Goal: Use online tool/utility: Utilize a website feature to perform a specific function

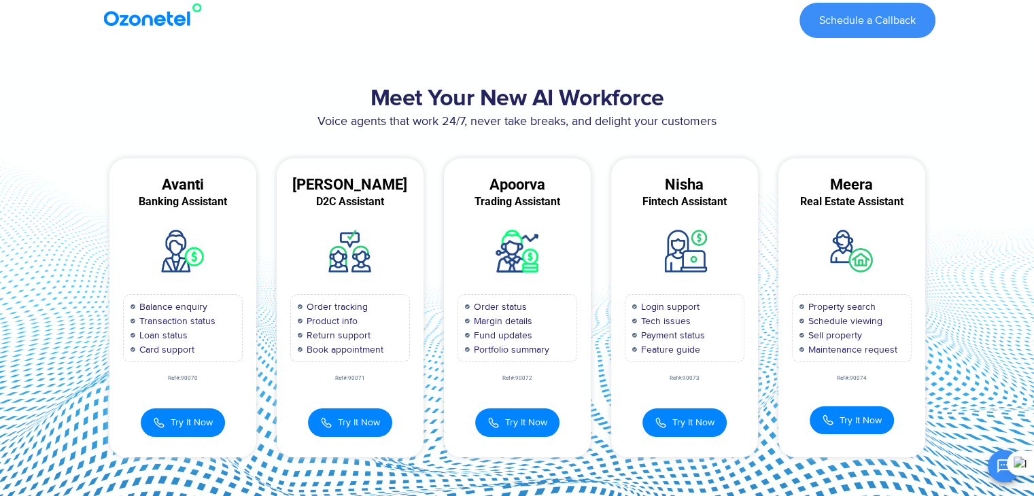
click at [14, 184] on section "Meet Your New AI Workforce Voice agents that work 24/7, never take breaks, and …" at bounding box center [517, 271] width 1034 height 453
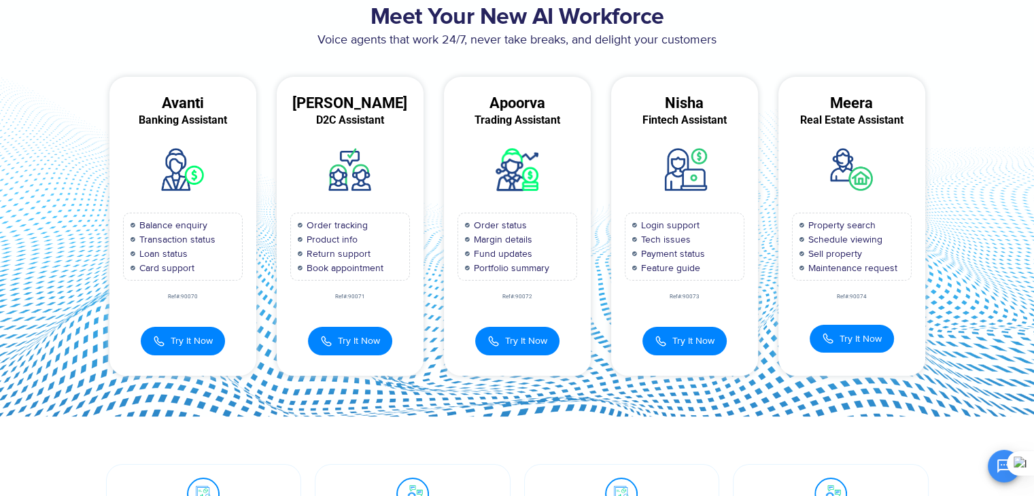
scroll to position [109, 0]
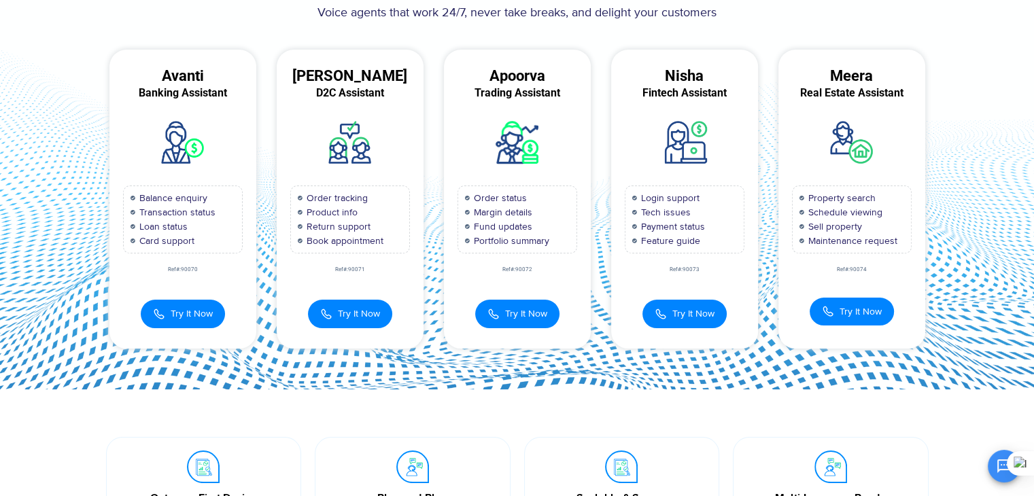
click at [976, 135] on section "Meet Your New AI Workforce Voice agents that work 24/7, never take breaks, and …" at bounding box center [517, 162] width 1034 height 453
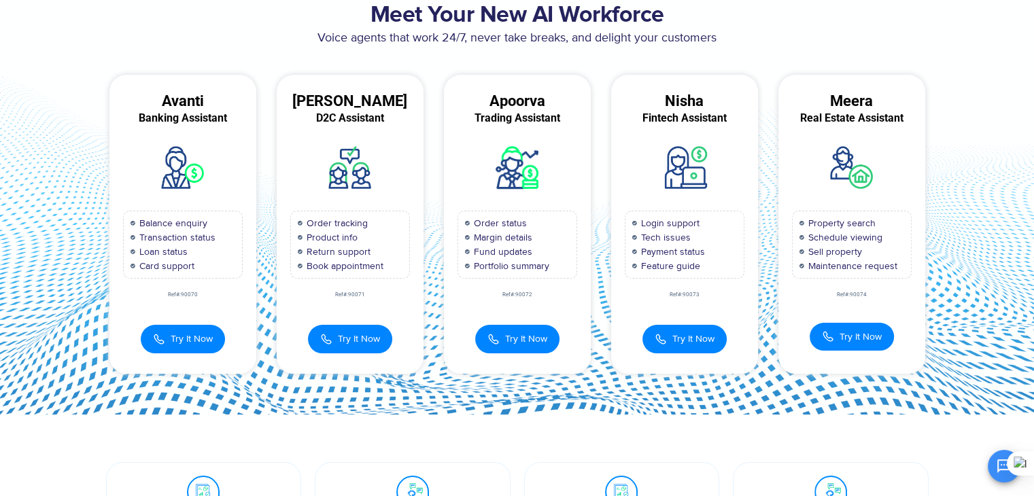
scroll to position [89, 0]
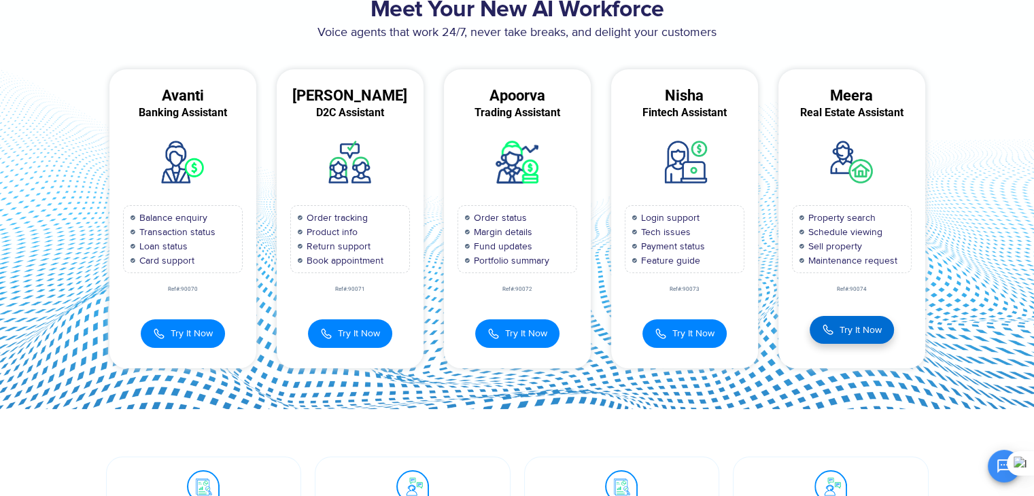
click at [864, 324] on span "Try It Now" at bounding box center [861, 330] width 42 height 14
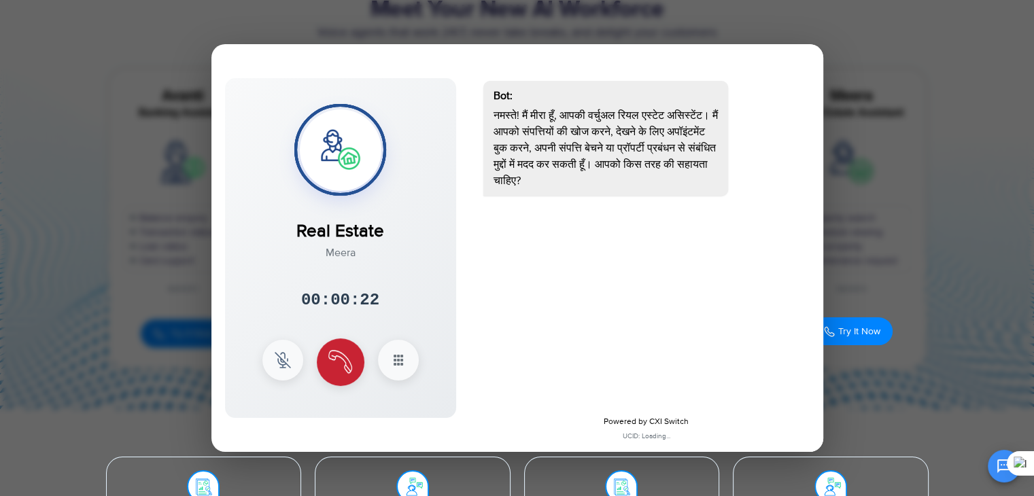
click at [337, 356] on img at bounding box center [340, 362] width 24 height 24
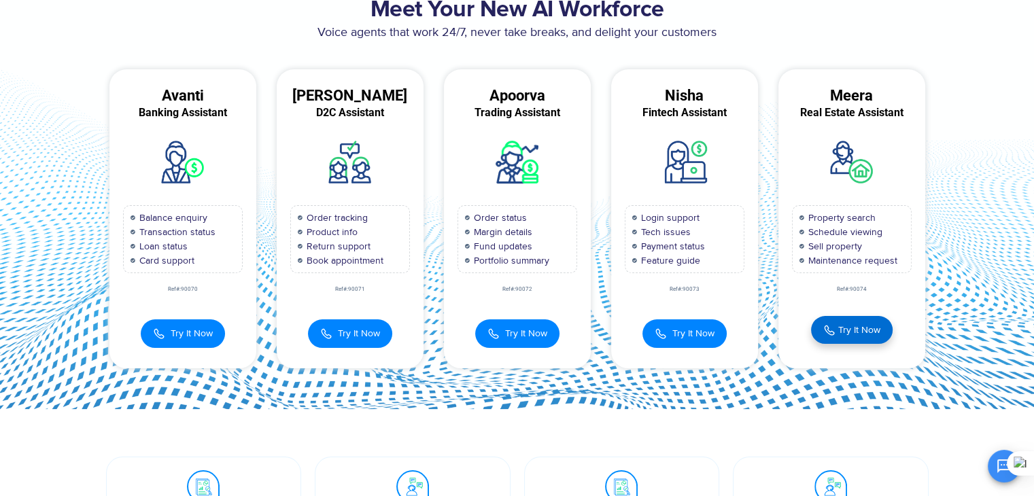
click at [844, 337] on button "Try It Now" at bounding box center [852, 330] width 82 height 28
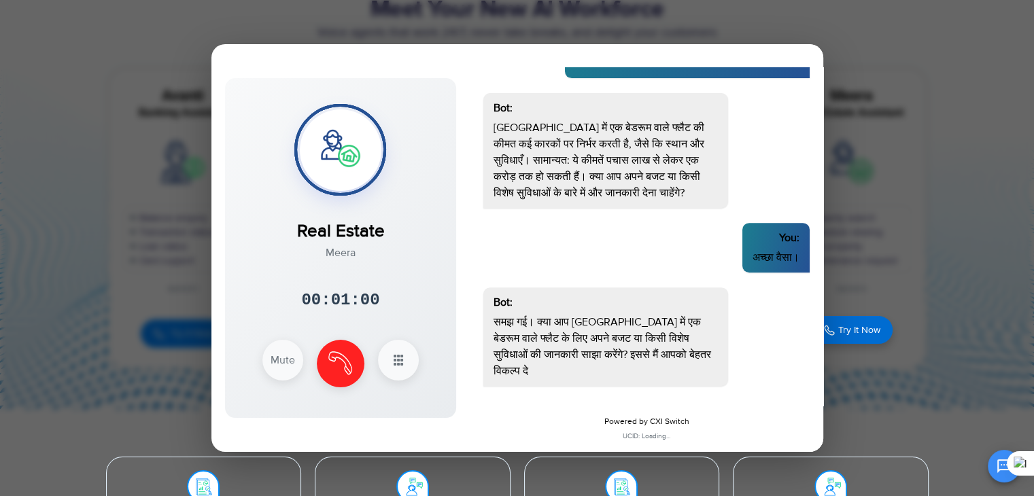
scroll to position [538, 0]
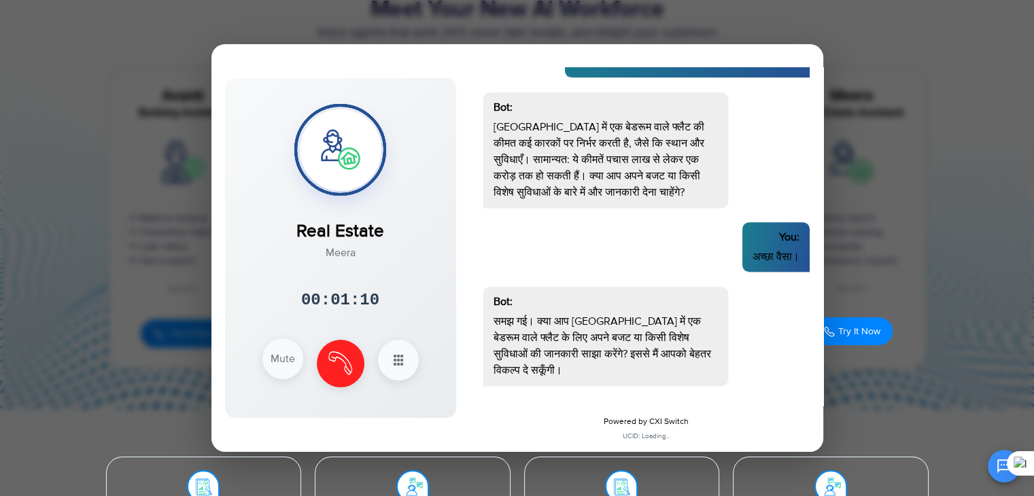
click at [270, 353] on button "Mute" at bounding box center [282, 359] width 41 height 41
click at [280, 360] on button "Unmute" at bounding box center [282, 359] width 41 height 41
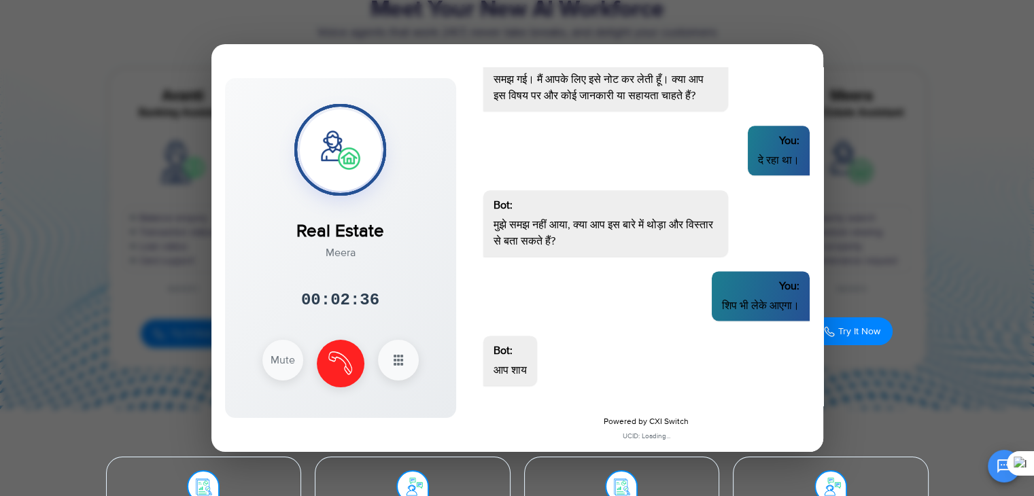
scroll to position [1784, 0]
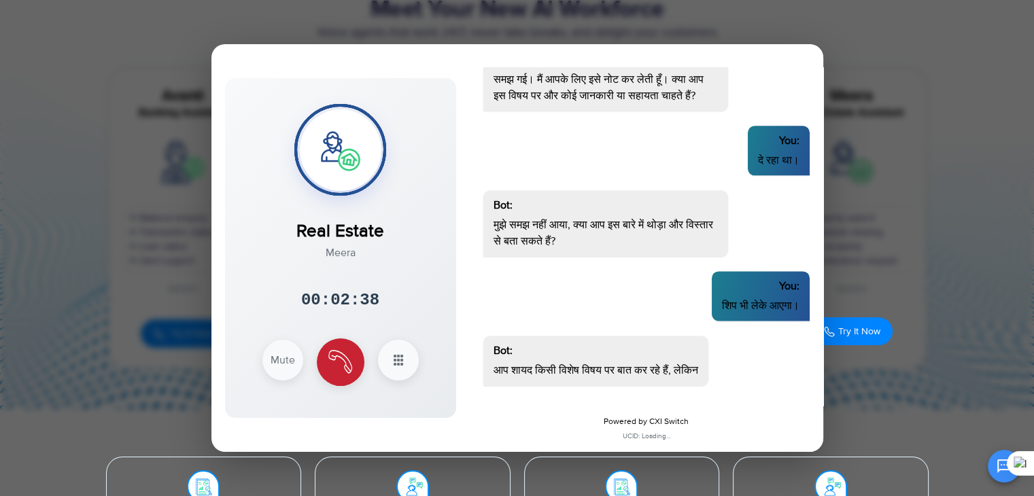
click at [339, 367] on img at bounding box center [340, 362] width 24 height 24
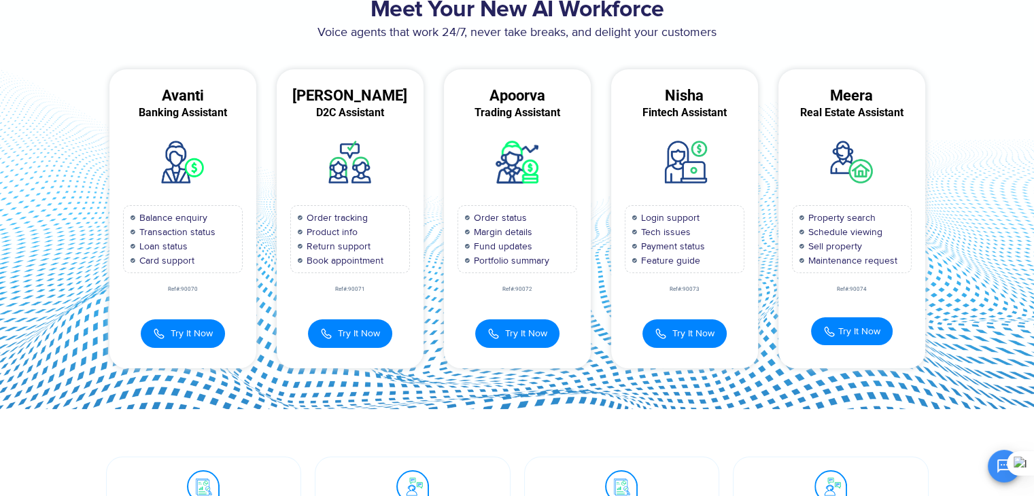
scroll to position [0, 0]
click at [90, 273] on div "Meet Your New AI Workforce Voice agents that work 24/7, never take breaks, and …" at bounding box center [517, 182] width 870 height 385
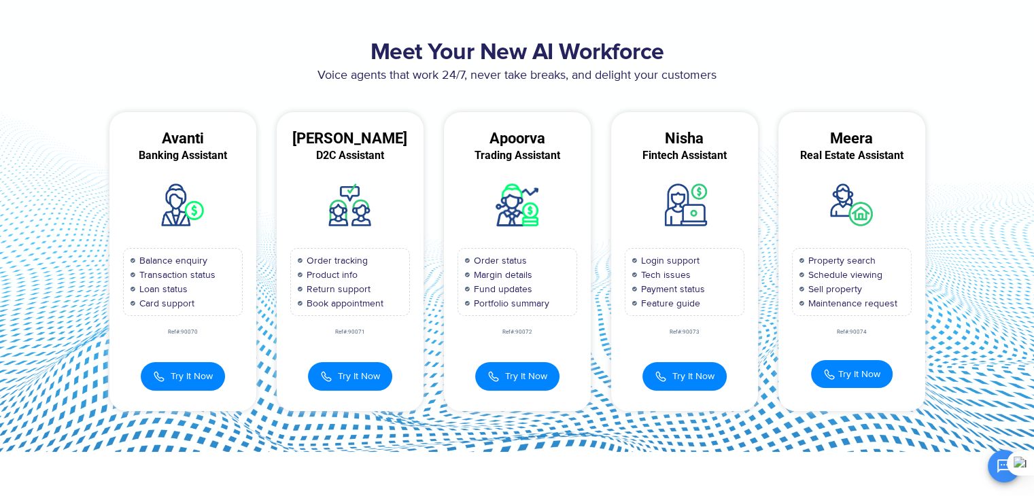
scroll to position [54, 0]
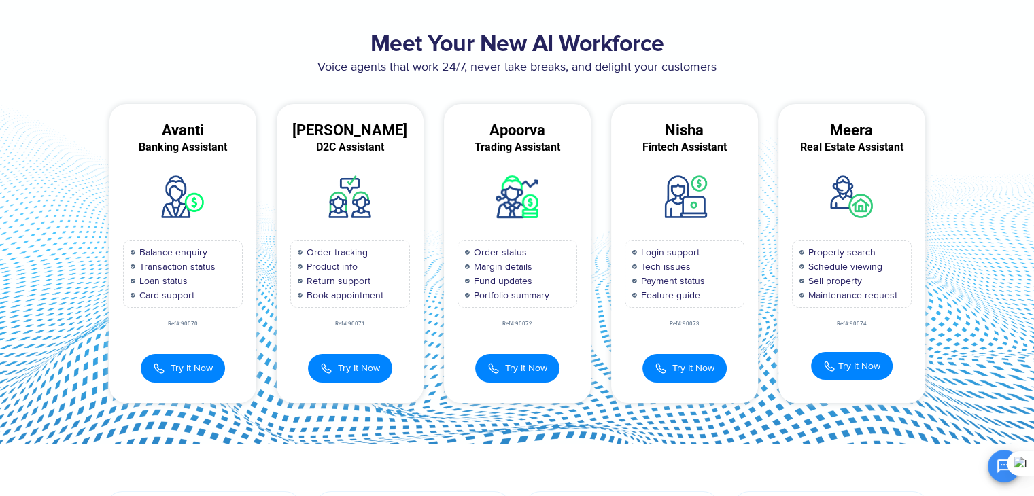
click at [54, 232] on section "Meet Your New AI Workforce Voice agents that work 24/7, never take breaks, and …" at bounding box center [517, 216] width 1034 height 453
click at [40, 294] on section "Meet Your New AI Workforce Voice agents that work 24/7, never take breaks, and …" at bounding box center [517, 216] width 1034 height 453
click at [52, 209] on section "Meet Your New AI Workforce Voice agents that work 24/7, never take breaks, and …" at bounding box center [517, 216] width 1034 height 453
click at [39, 250] on section "Meet Your New AI Workforce Voice agents that work 24/7, never take breaks, and …" at bounding box center [517, 216] width 1034 height 453
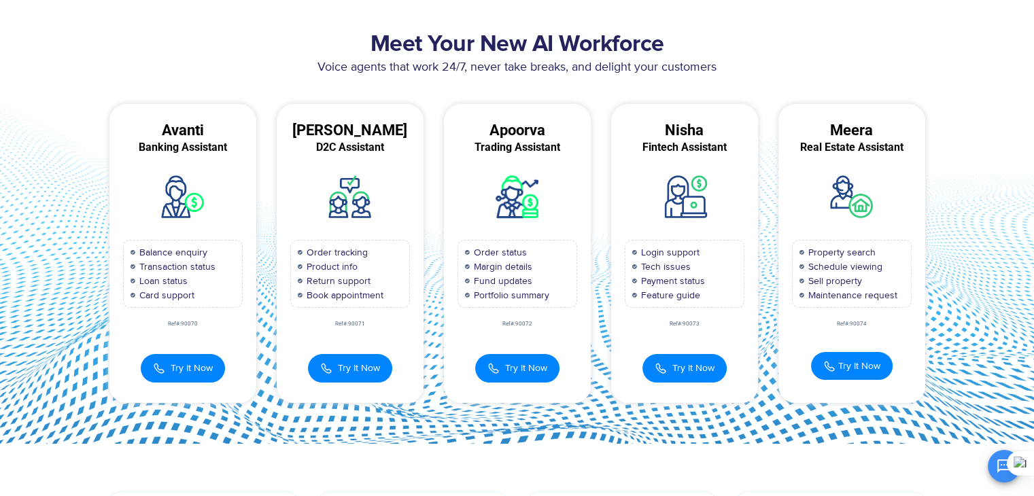
click at [16, 258] on section "Meet Your New AI Workforce Voice agents that work 24/7, never take breaks, and …" at bounding box center [517, 216] width 1034 height 453
click at [39, 277] on section "Meet Your New AI Workforce Voice agents that work 24/7, never take breaks, and …" at bounding box center [517, 216] width 1034 height 453
click at [46, 319] on section "Meet Your New AI Workforce Voice agents that work 24/7, never take breaks, and …" at bounding box center [517, 216] width 1034 height 453
